Goal: Information Seeking & Learning: Learn about a topic

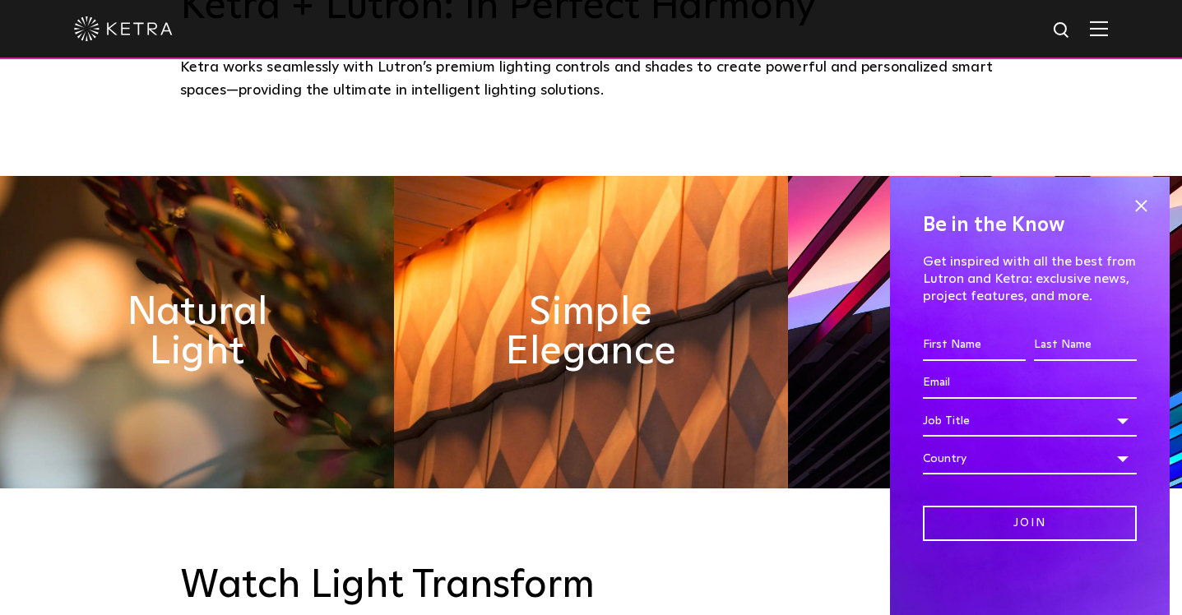
scroll to position [711, 0]
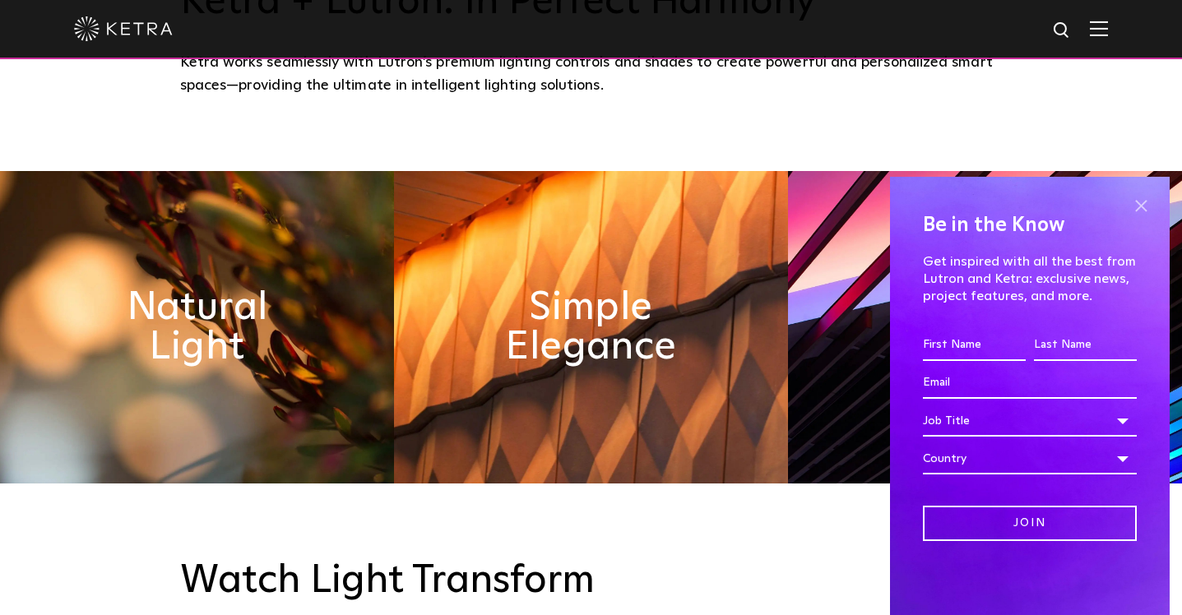
click at [1140, 202] on span at bounding box center [1141, 205] width 25 height 25
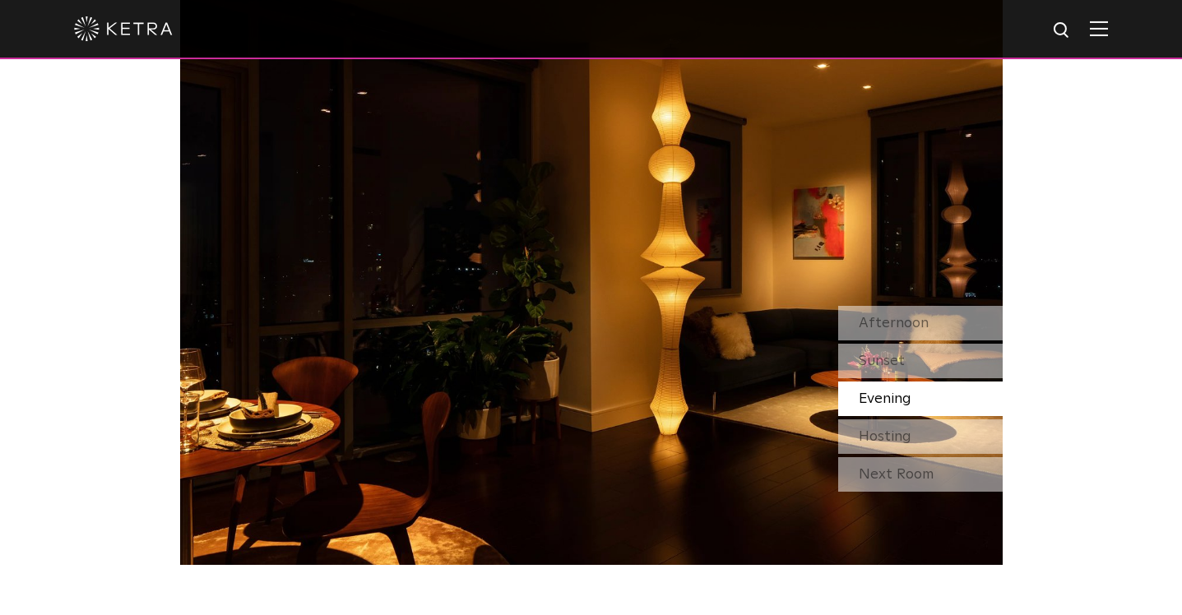
scroll to position [1437, 0]
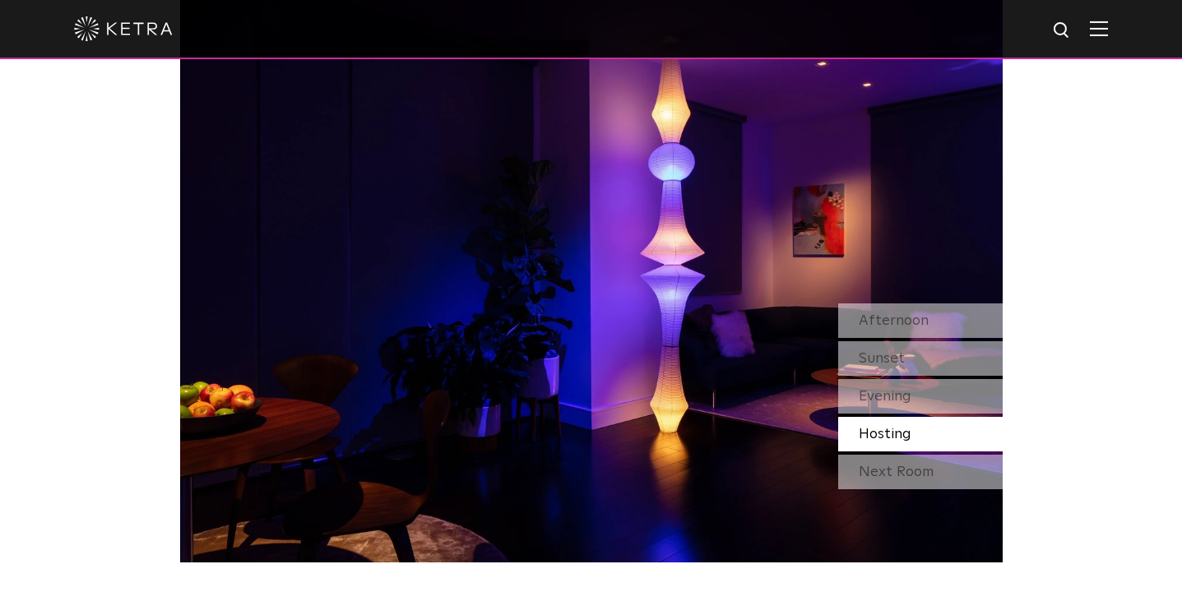
click at [901, 433] on span "Hosting" at bounding box center [885, 434] width 53 height 15
click at [906, 463] on div "Next Room" at bounding box center [920, 472] width 165 height 35
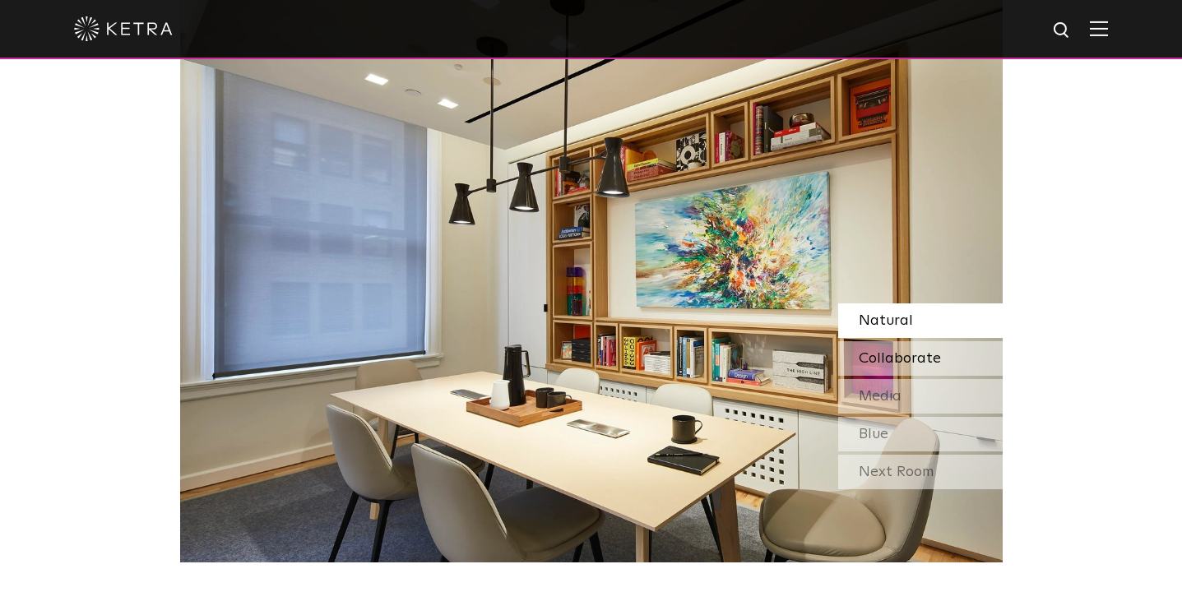
click at [894, 343] on div "Collaborate" at bounding box center [920, 358] width 165 height 35
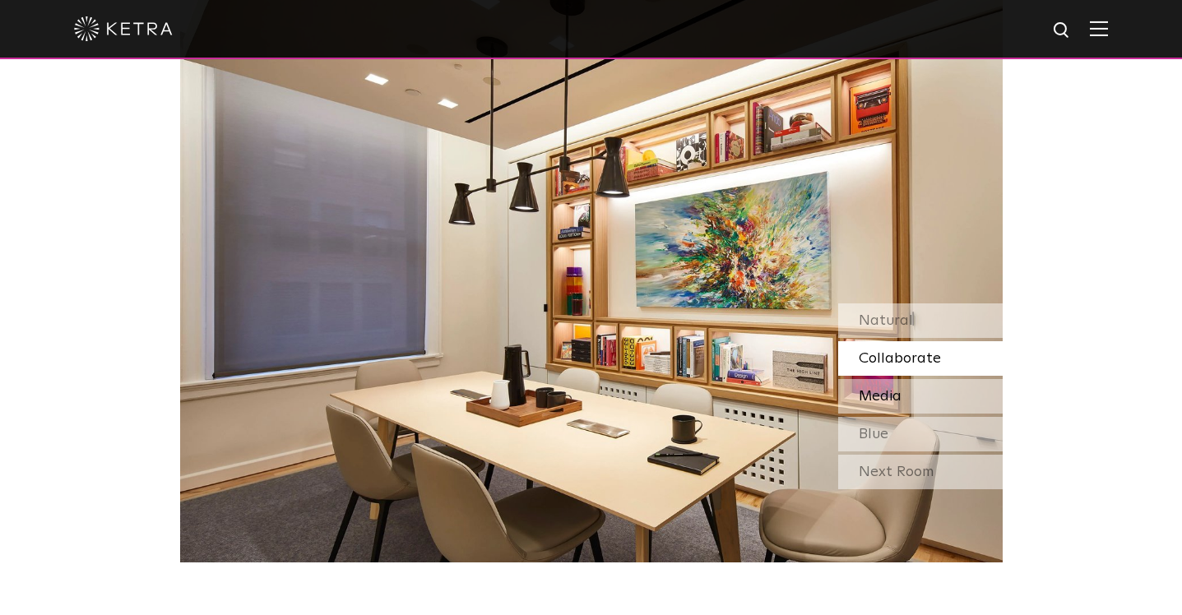
click at [903, 384] on div "Media" at bounding box center [920, 396] width 165 height 35
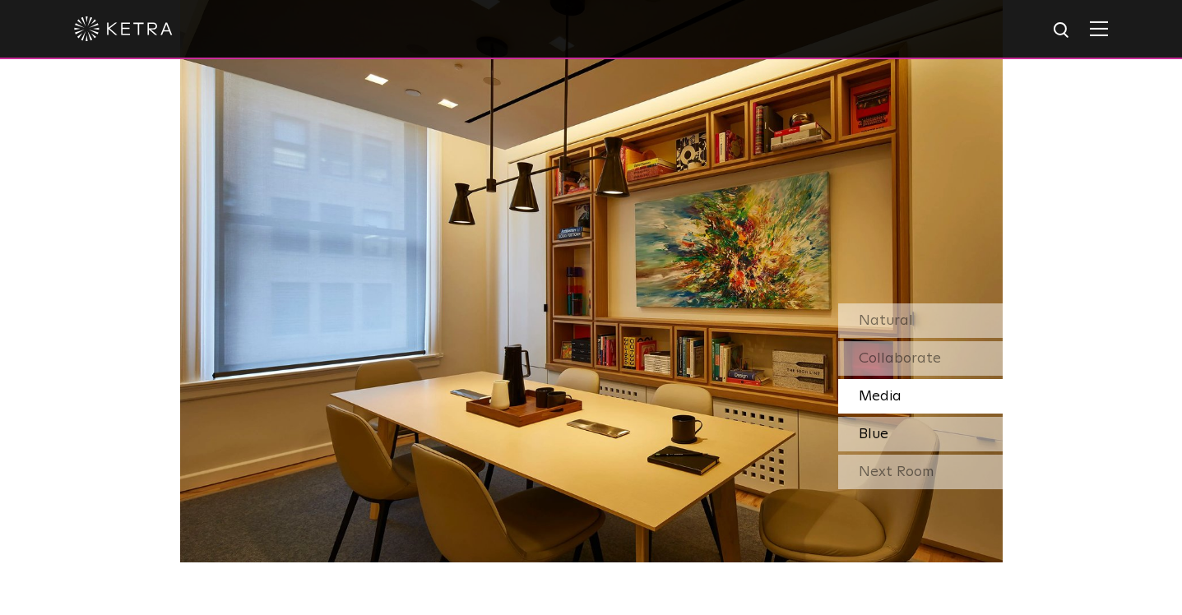
click at [912, 424] on div "Blue" at bounding box center [920, 434] width 165 height 35
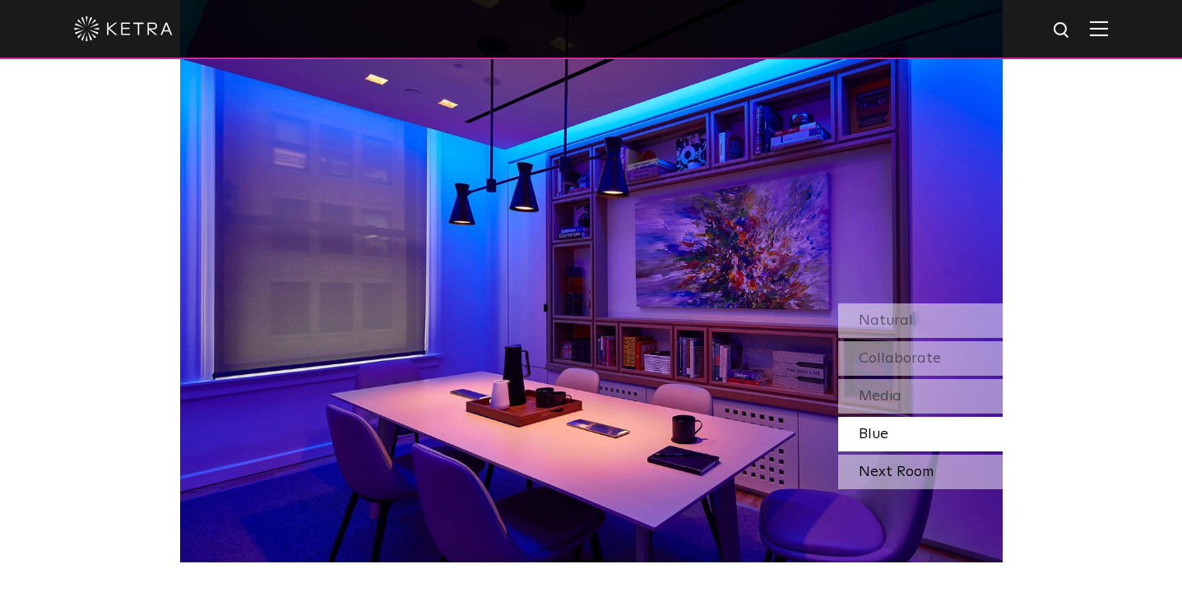
click at [929, 474] on div "Next Room" at bounding box center [920, 472] width 165 height 35
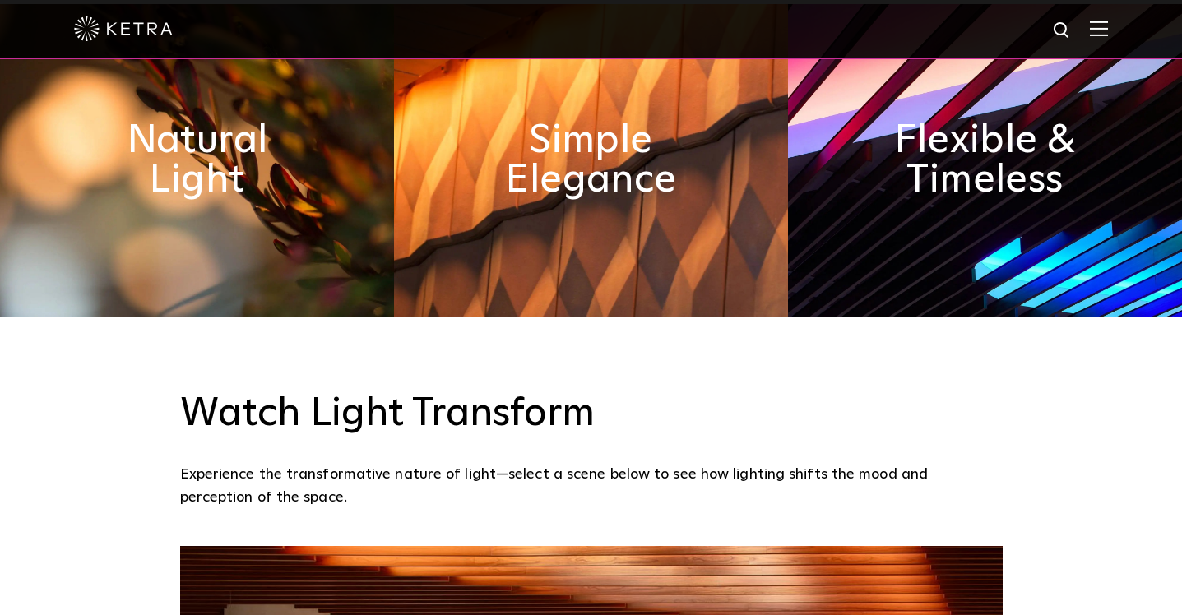
scroll to position [698, 0]
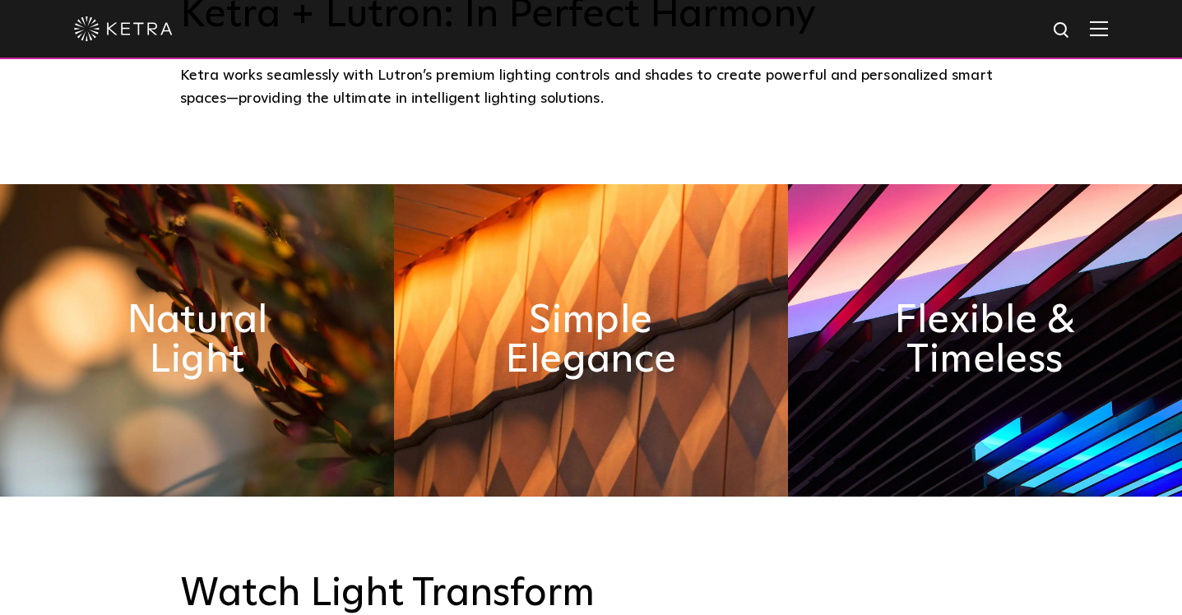
click at [582, 385] on img at bounding box center [591, 340] width 394 height 313
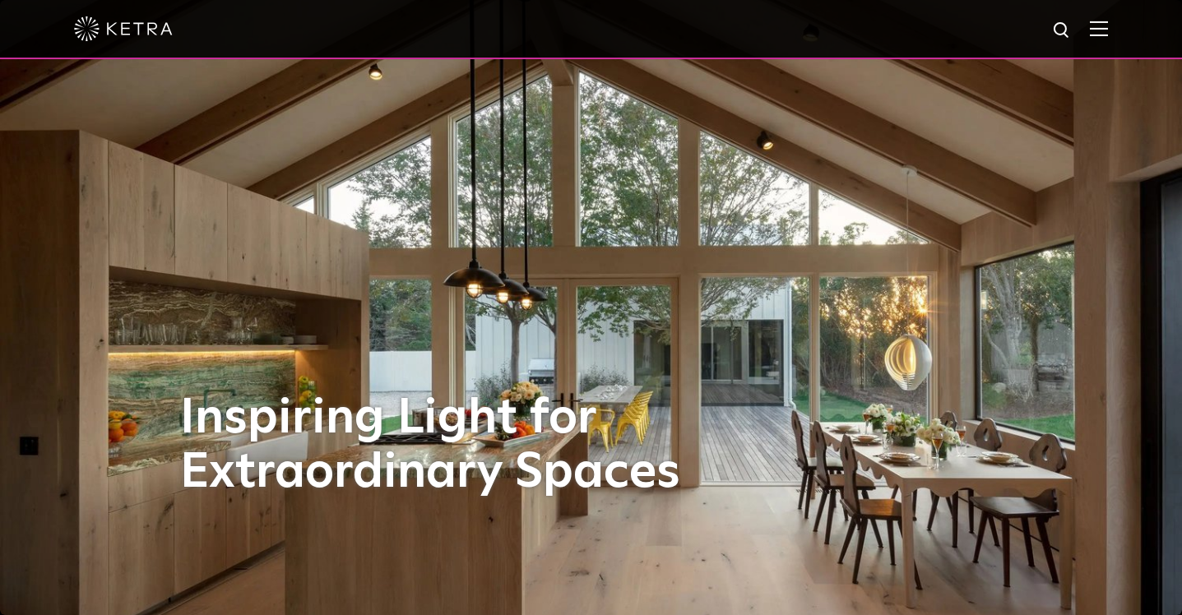
scroll to position [0, 0]
click at [1092, 33] on img at bounding box center [1099, 29] width 18 height 16
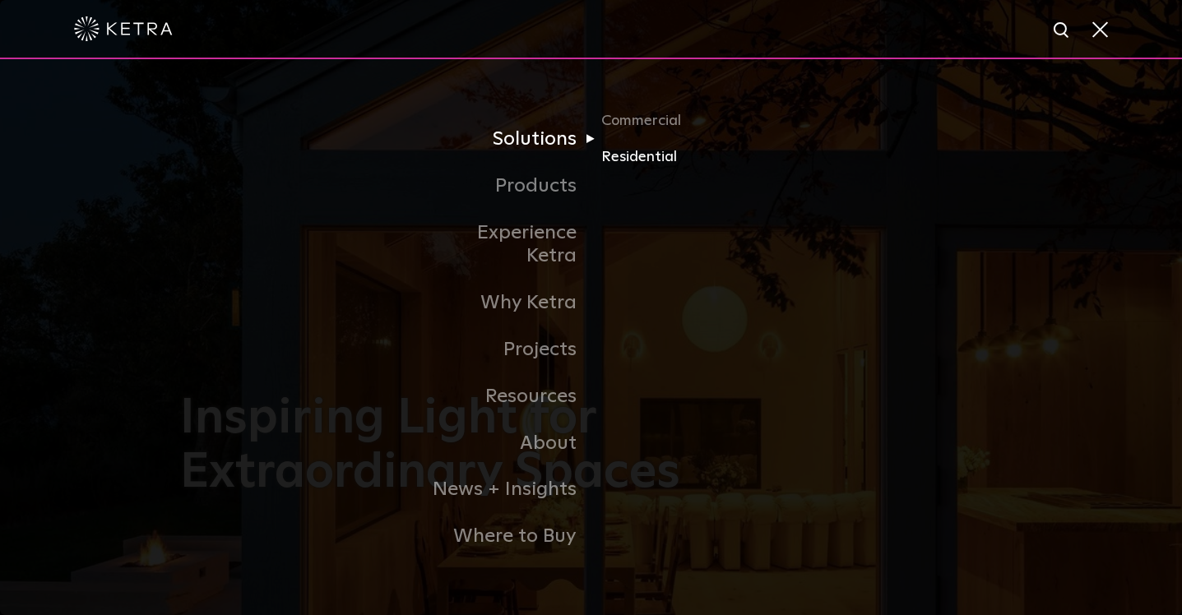
click at [645, 168] on link "Residential" at bounding box center [680, 158] width 158 height 24
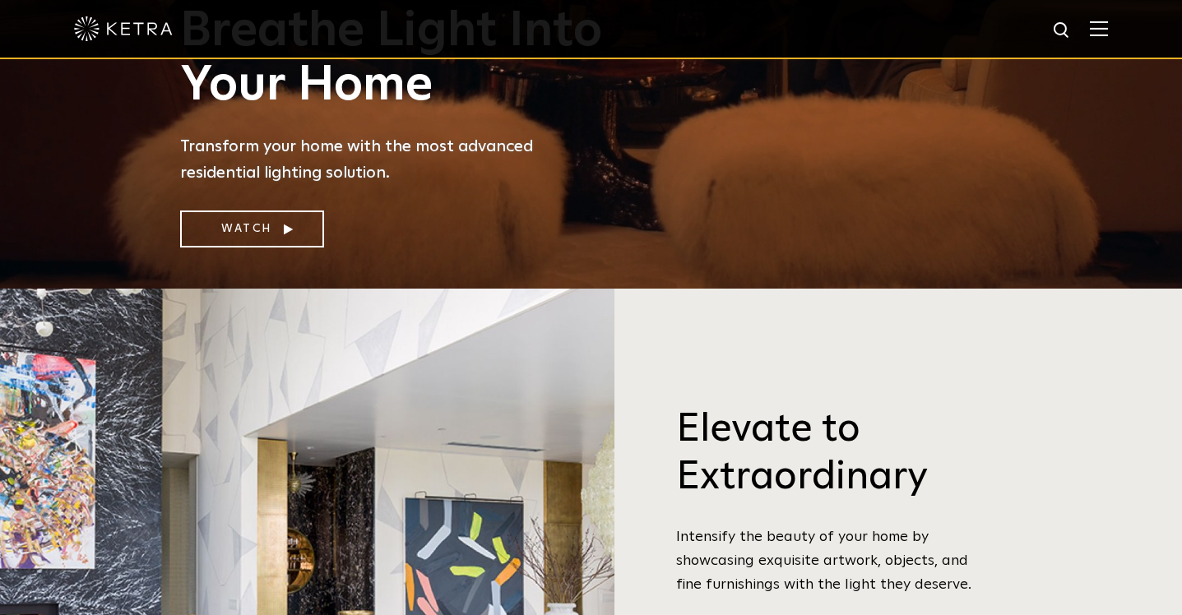
scroll to position [416, 0]
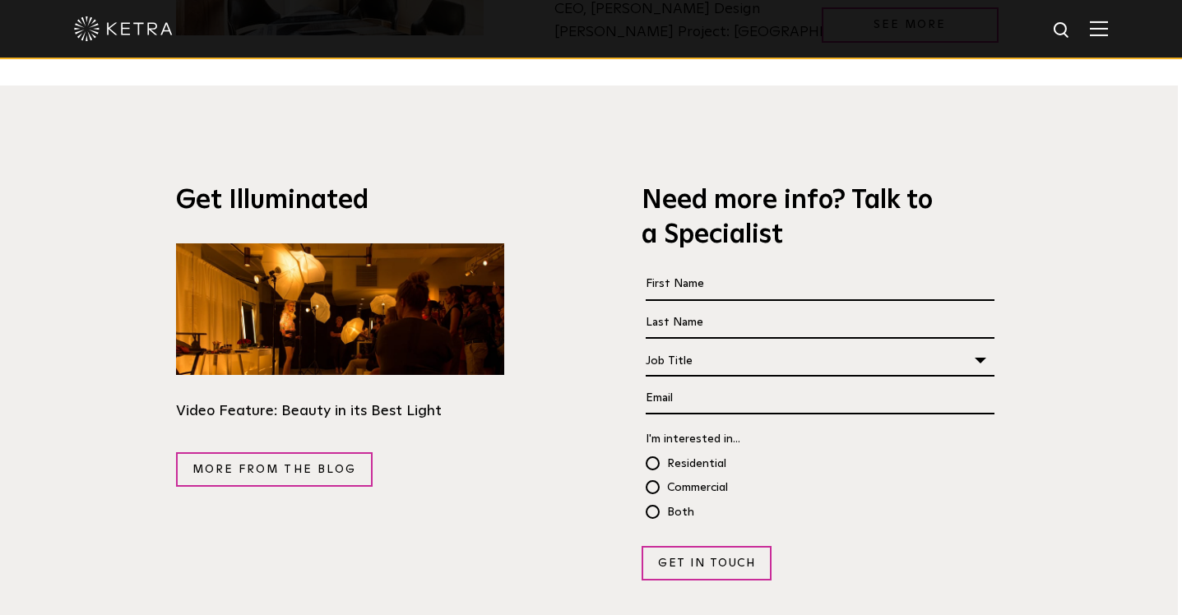
click at [527, 310] on div "Get Illuminated Video Feature: Beauty in its Best Light More from the blog Need…" at bounding box center [587, 383] width 847 height 594
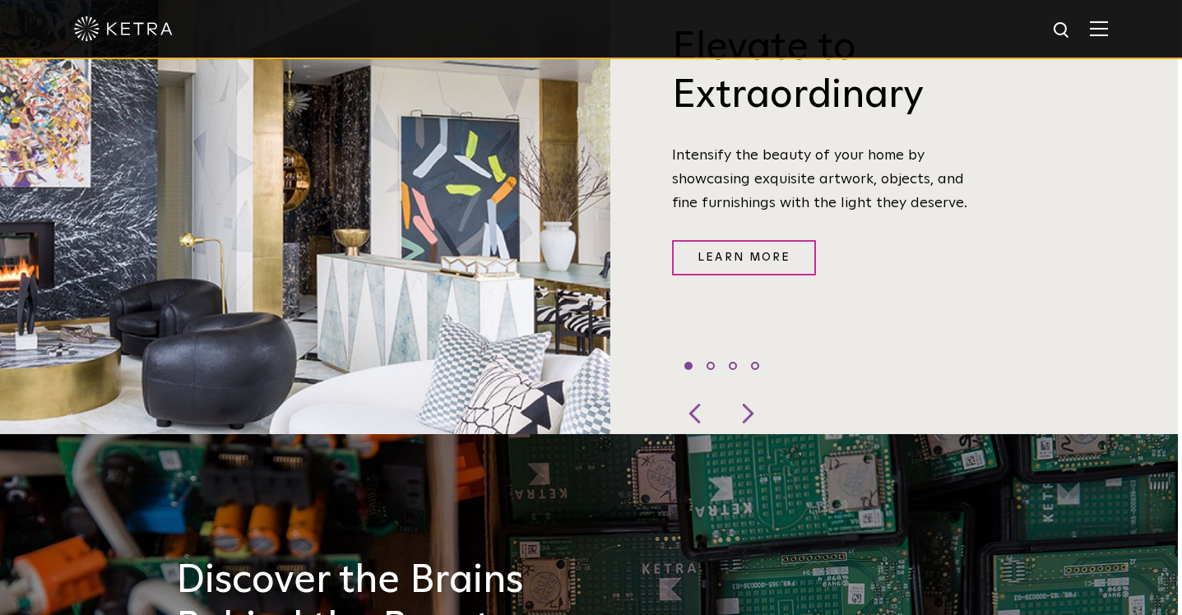
scroll to position [332, 4]
